Goal: Find contact information: Find contact information

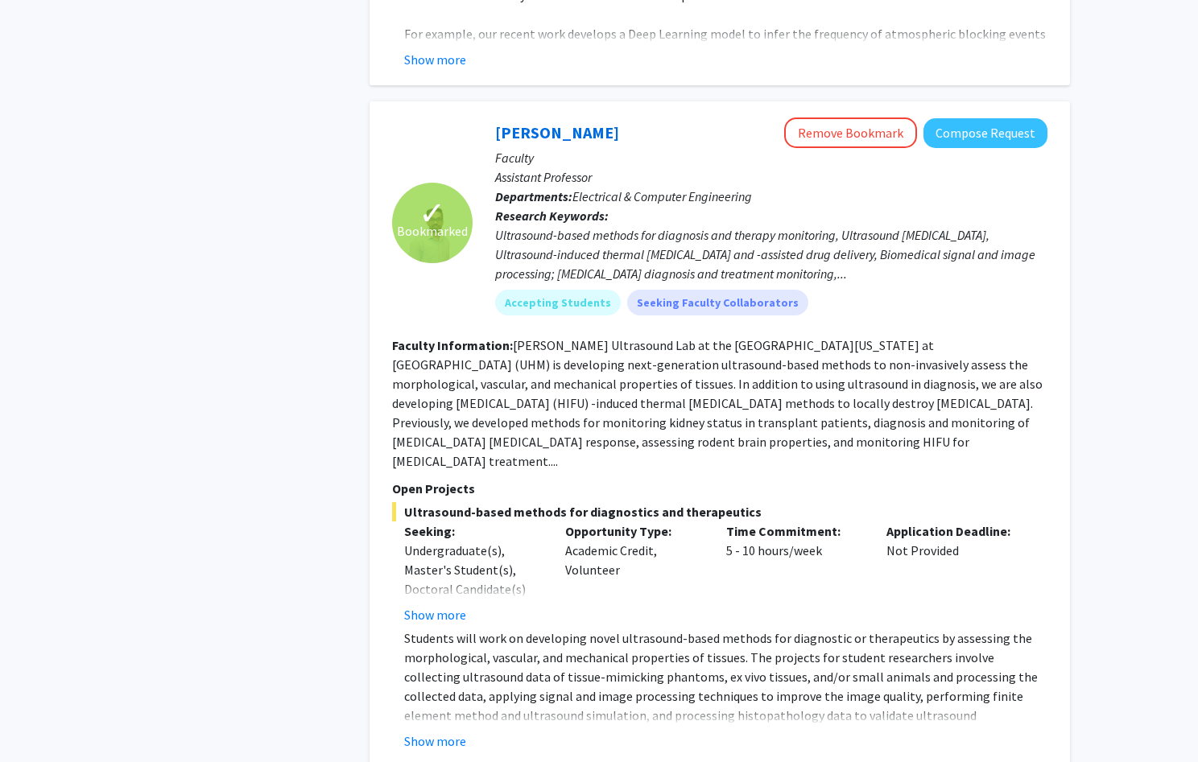
scroll to position [8509, 0]
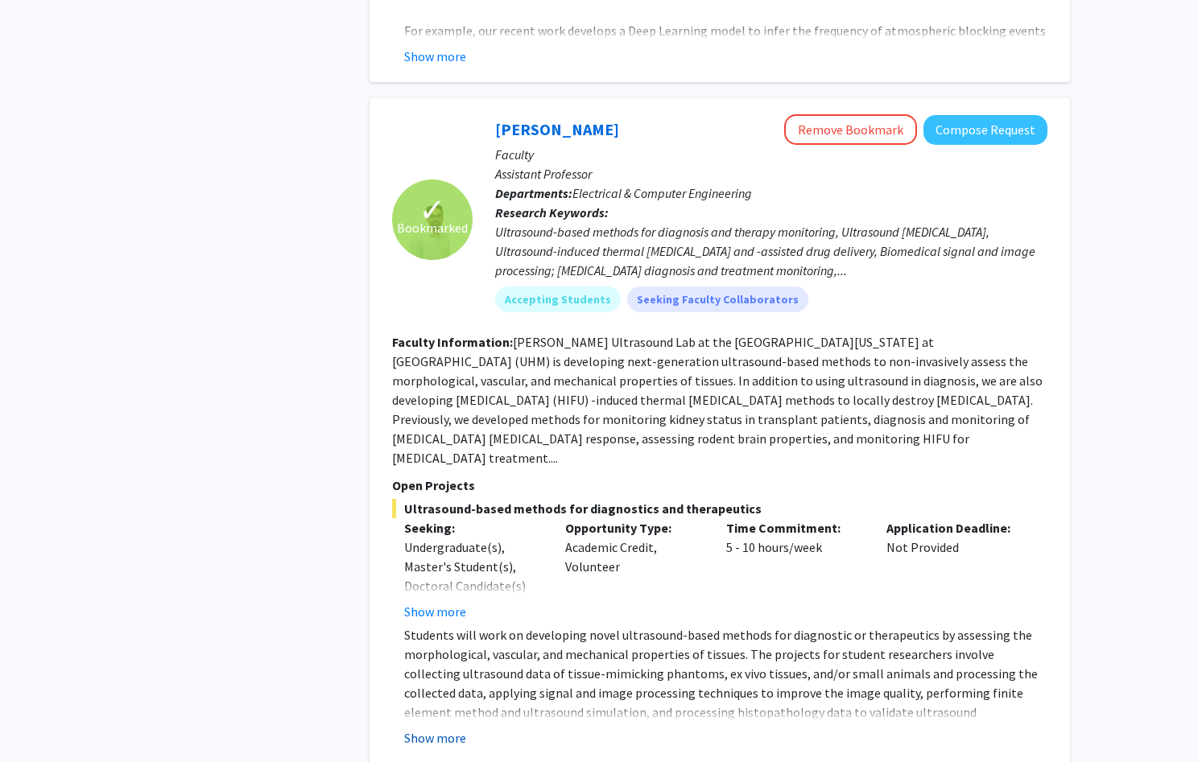
click at [450, 729] on button "Show more" at bounding box center [435, 738] width 62 height 19
click at [438, 202] on span "✓" at bounding box center [432, 210] width 27 height 16
click at [613, 184] on p "Departments: Electrical & Computer Engineering" at bounding box center [771, 193] width 552 height 19
click at [1034, 98] on div "✓ Bookmarked Murad Hossain Remove Bookmark Compose Request Faculty Assistant Pr…" at bounding box center [720, 469] width 700 height 743
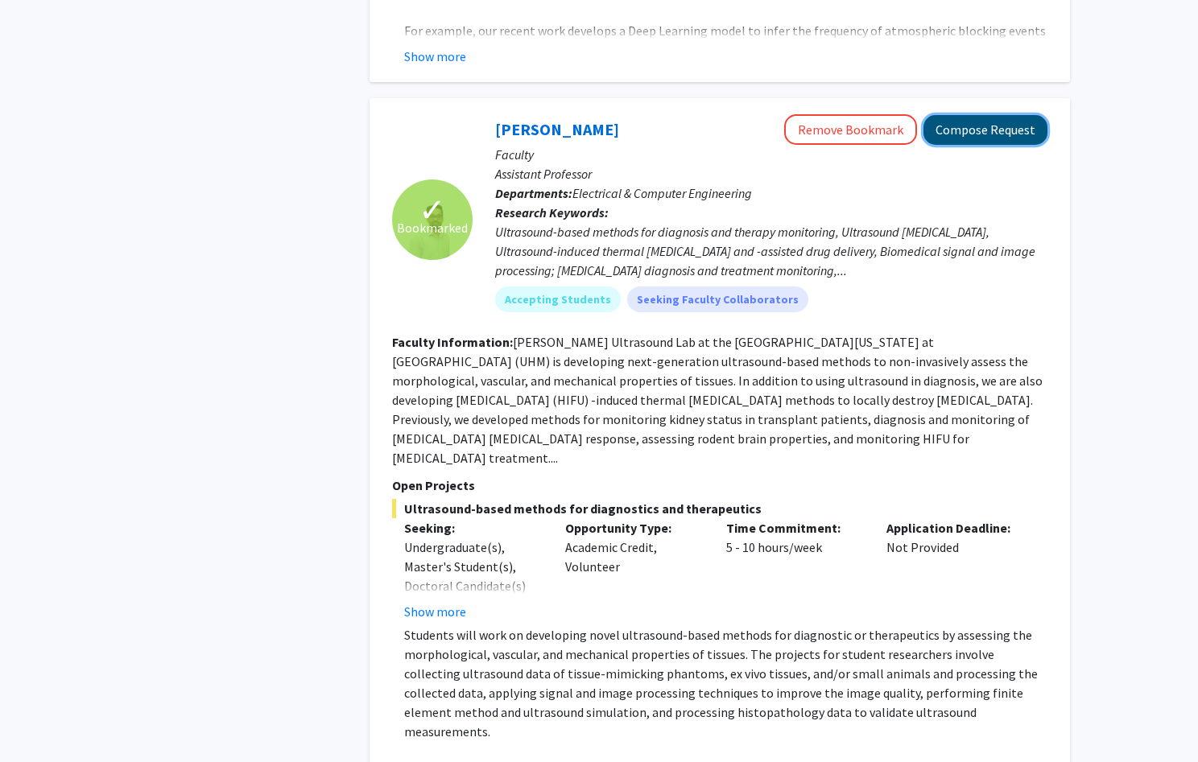
click at [986, 115] on button "Compose Request" at bounding box center [985, 130] width 124 height 30
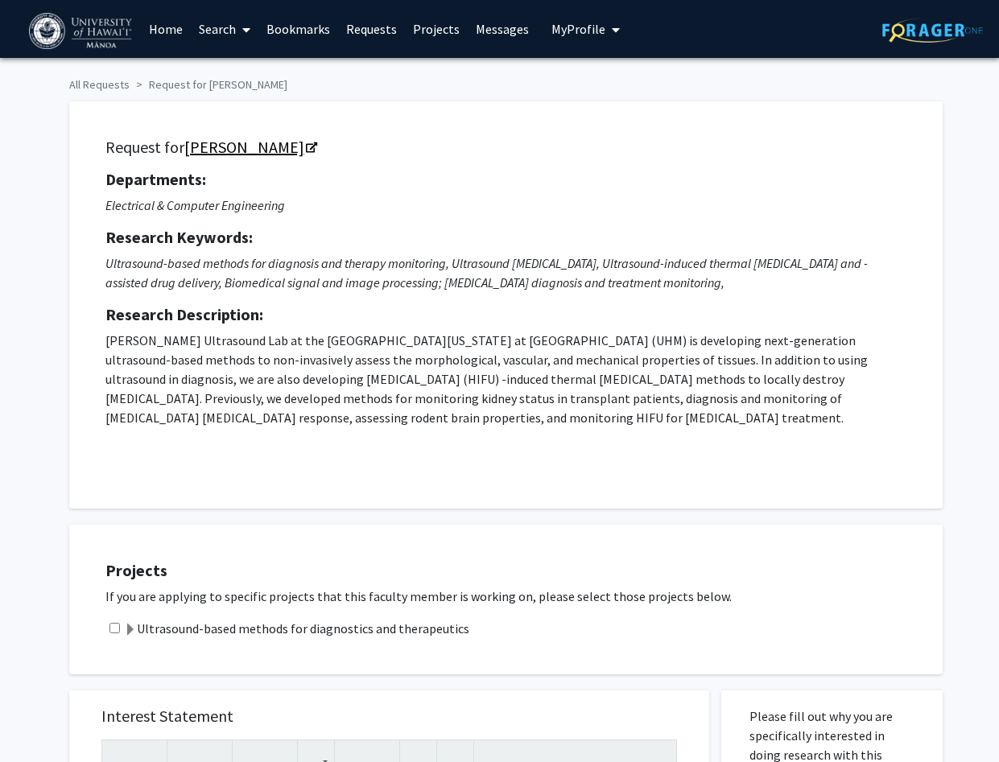
click at [306, 144] on icon "Opens in a new tab" at bounding box center [311, 148] width 11 height 10
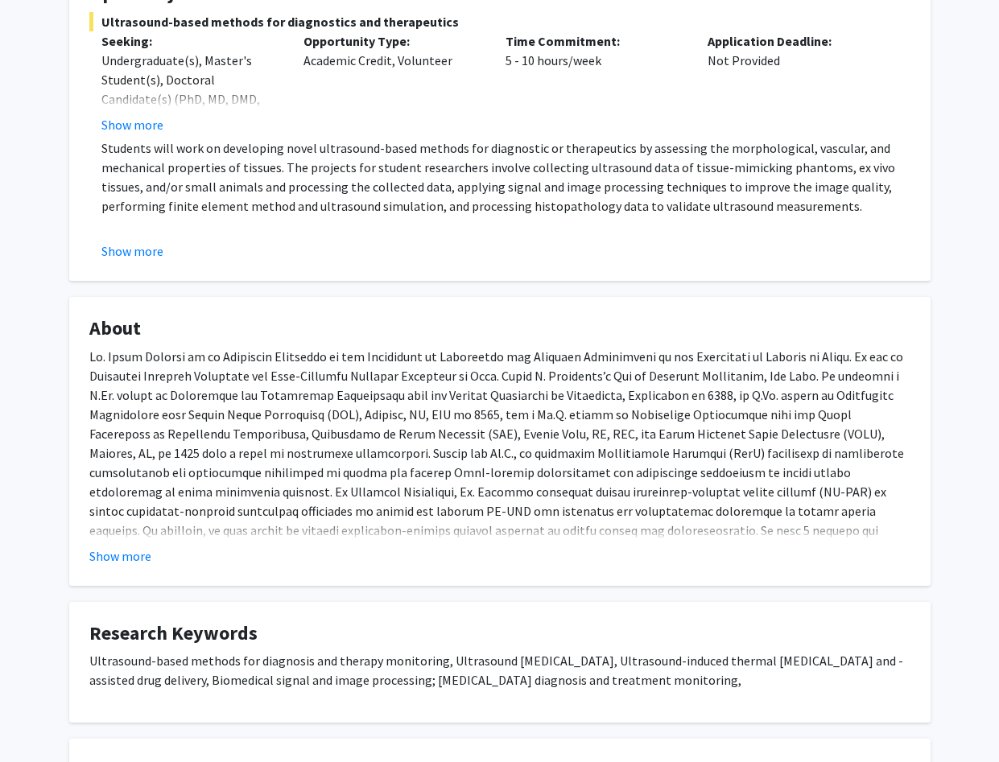
scroll to position [332, 0]
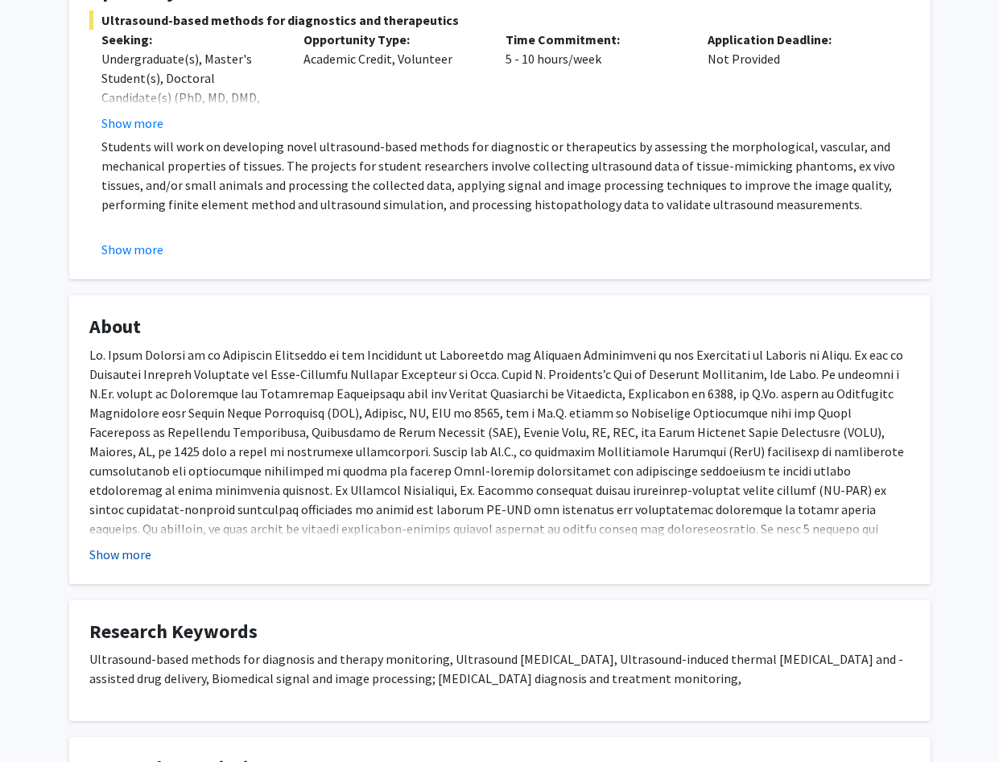
click at [119, 548] on button "Show more" at bounding box center [120, 554] width 62 height 19
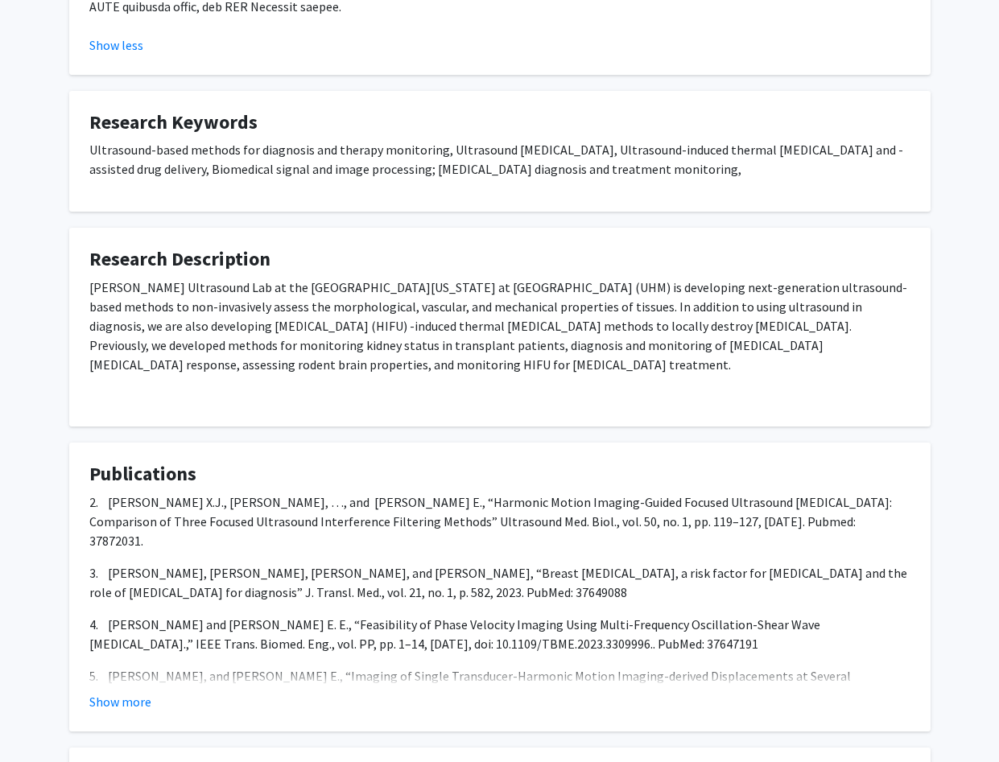
scroll to position [1080, 0]
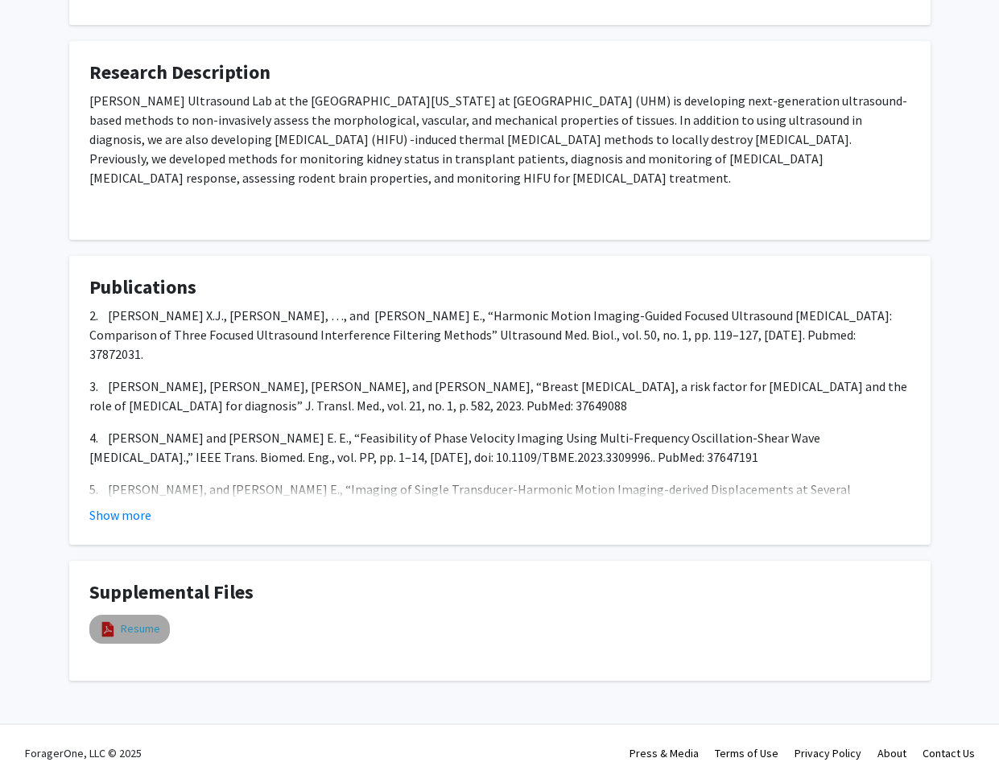
click at [128, 621] on link "Resume" at bounding box center [140, 629] width 39 height 17
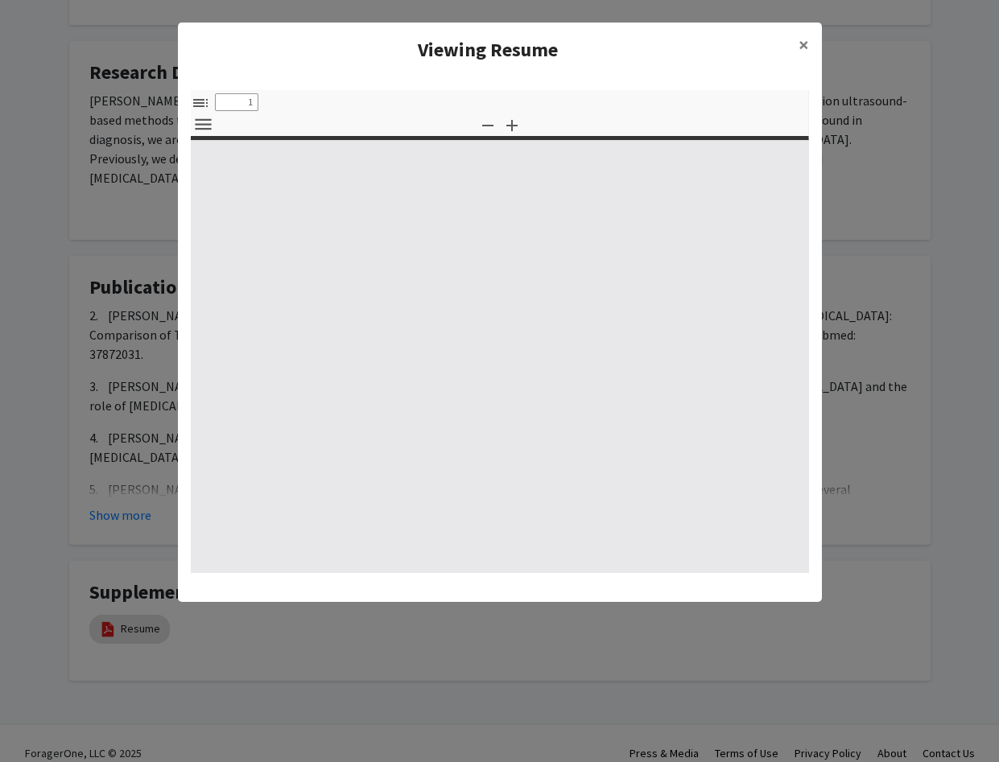
select select "custom"
type input "0"
select select "custom"
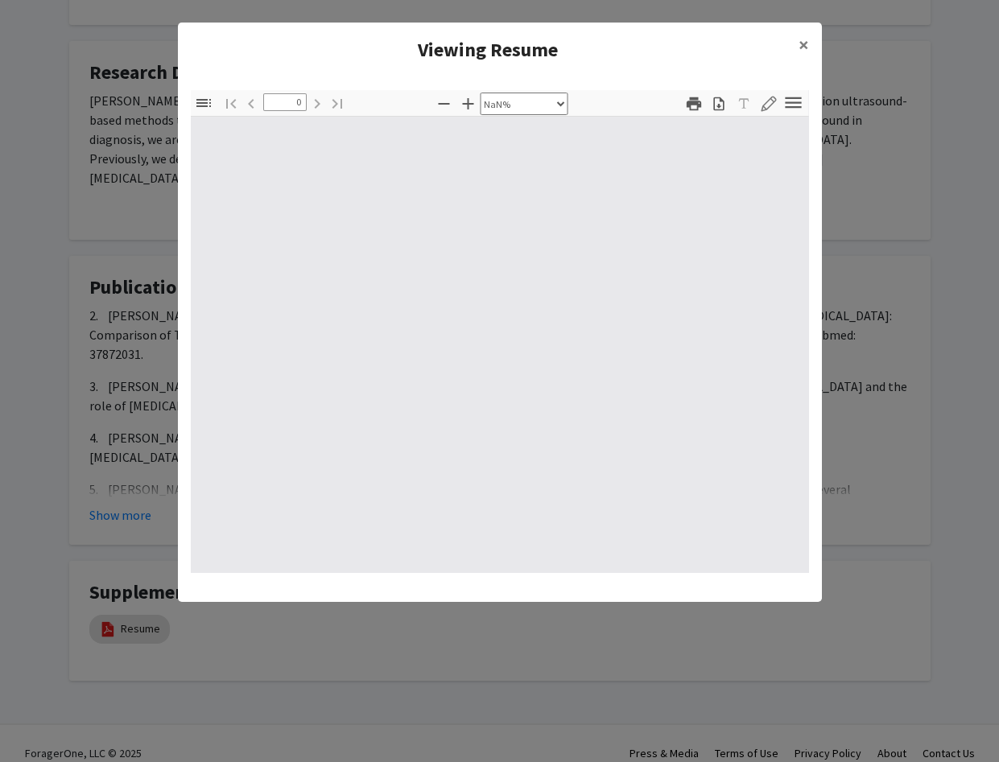
type input "1"
select select "auto"
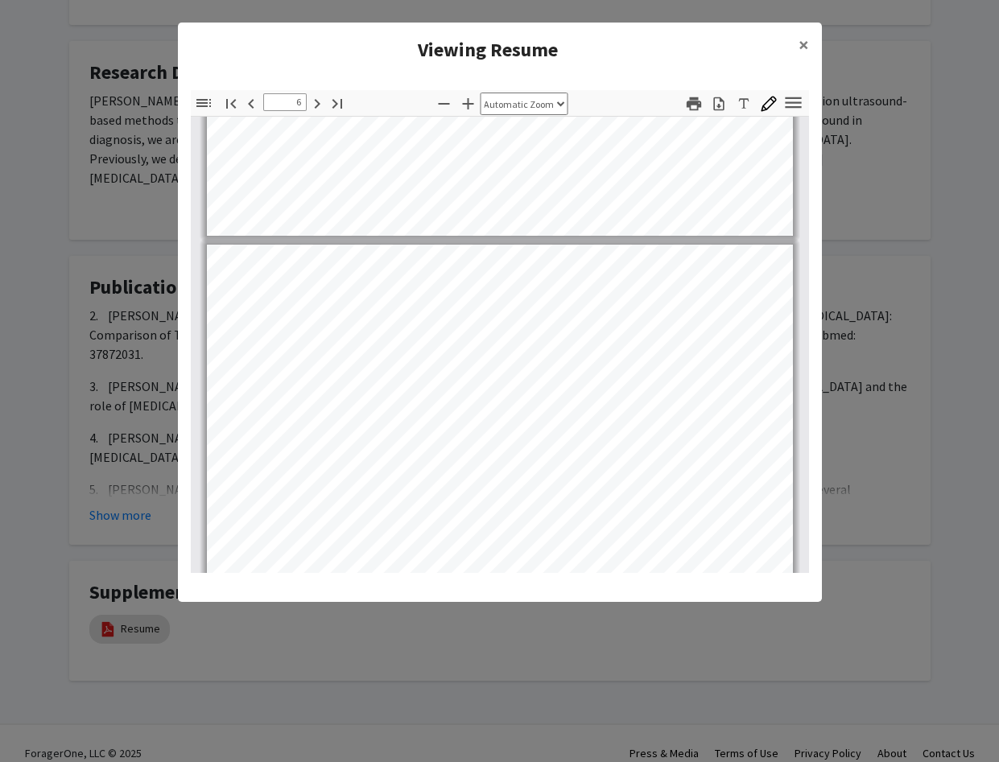
scroll to position [3719, 0]
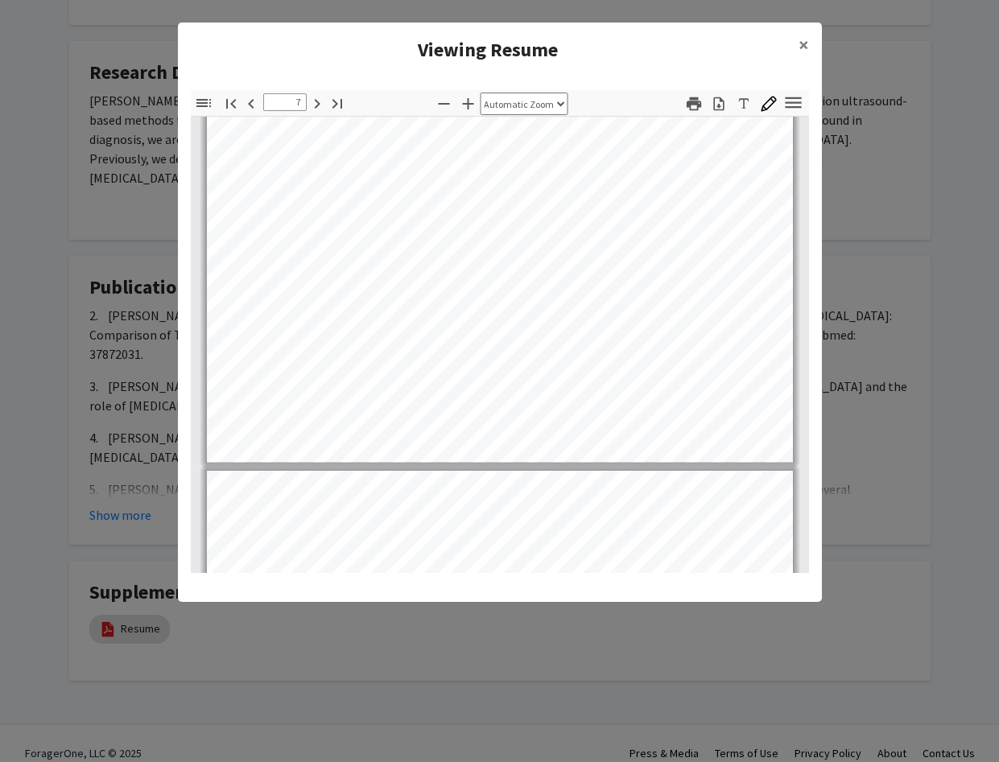
type input "8"
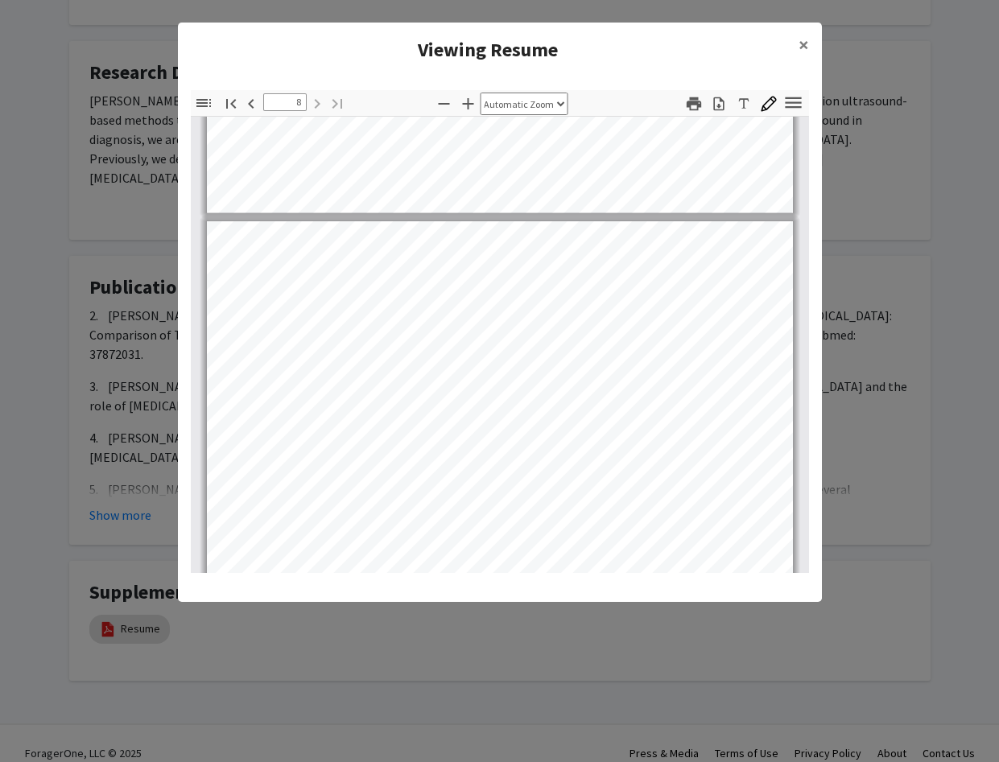
scroll to position [5341, 0]
